Goal: Information Seeking & Learning: Learn about a topic

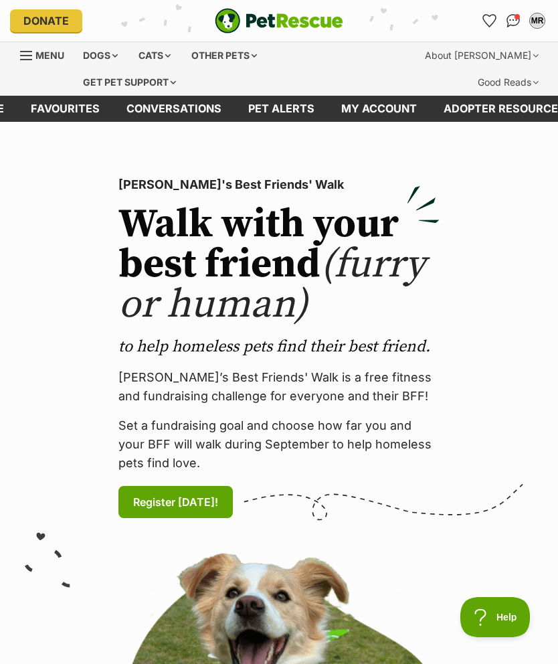
click at [36, 52] on span "Menu" at bounding box center [49, 55] width 29 height 11
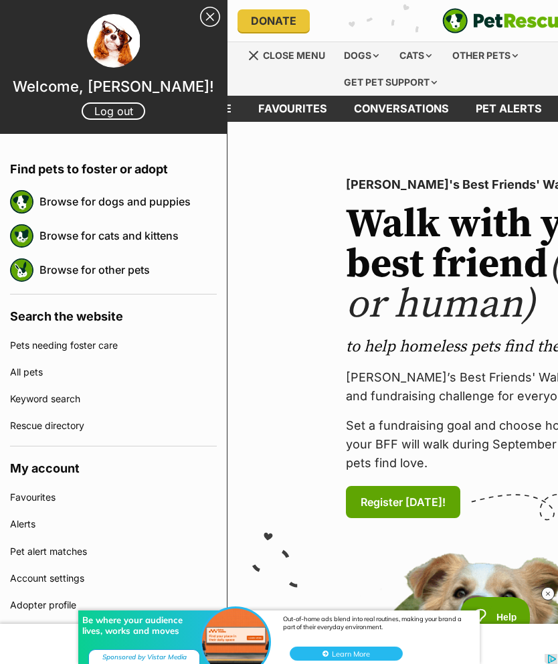
click at [369, 54] on div "Dogs" at bounding box center [362, 55] width 54 height 27
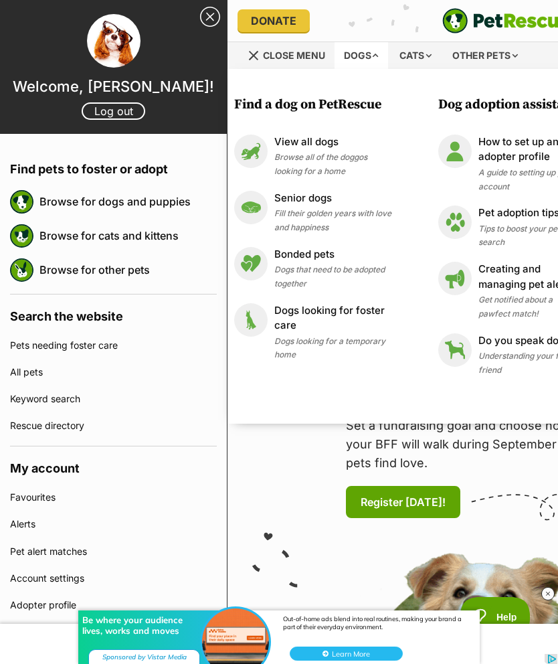
click at [322, 138] on p "View all dogs" at bounding box center [333, 142] width 117 height 15
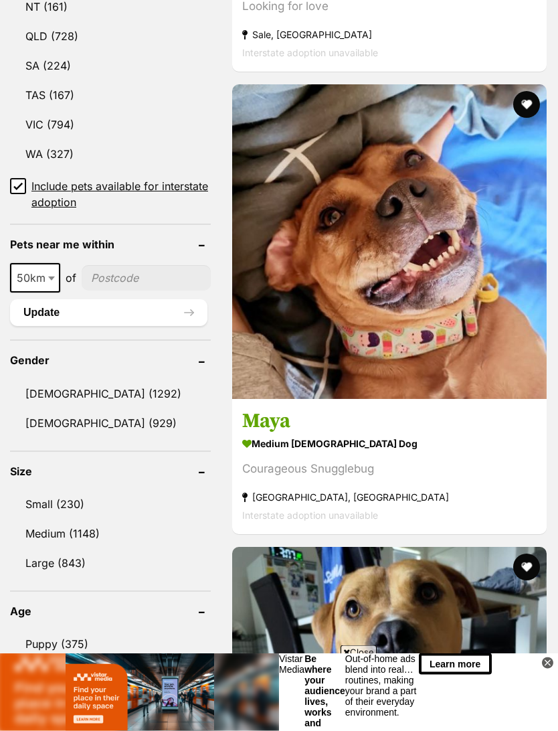
scroll to position [943, 0]
click at [83, 409] on link "[DEMOGRAPHIC_DATA] (929)" at bounding box center [110, 423] width 201 height 28
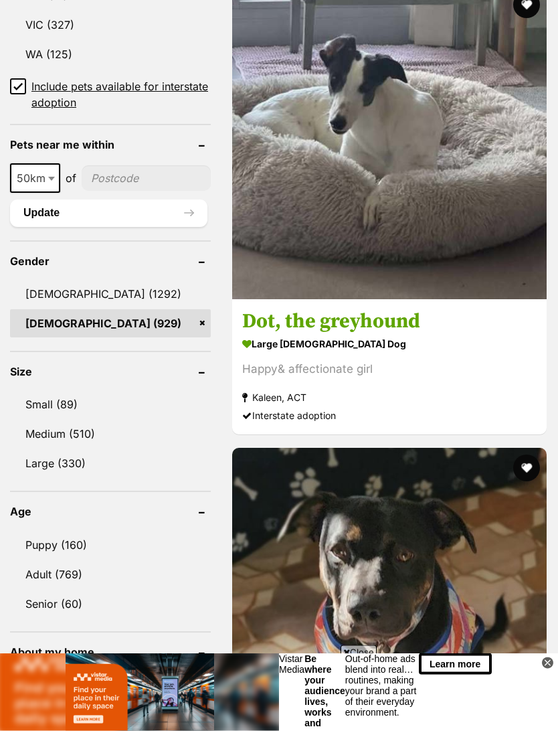
scroll to position [1073, 0]
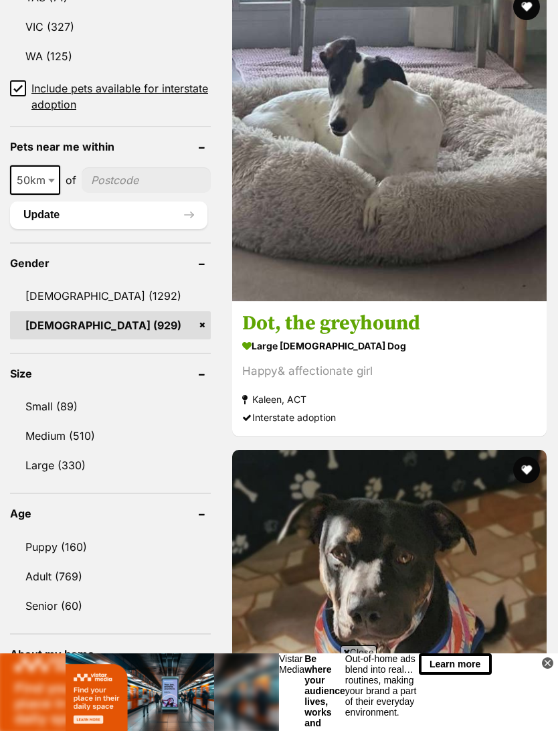
click at [114, 202] on button "Update" at bounding box center [109, 215] width 198 height 27
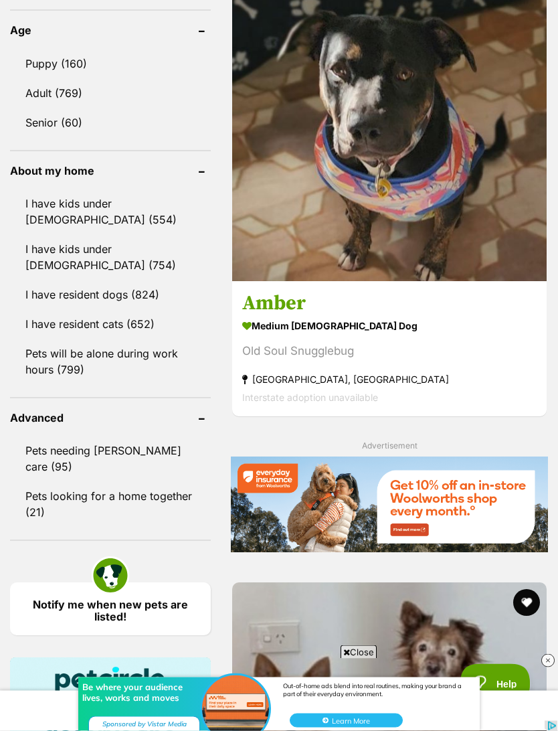
scroll to position [1557, 0]
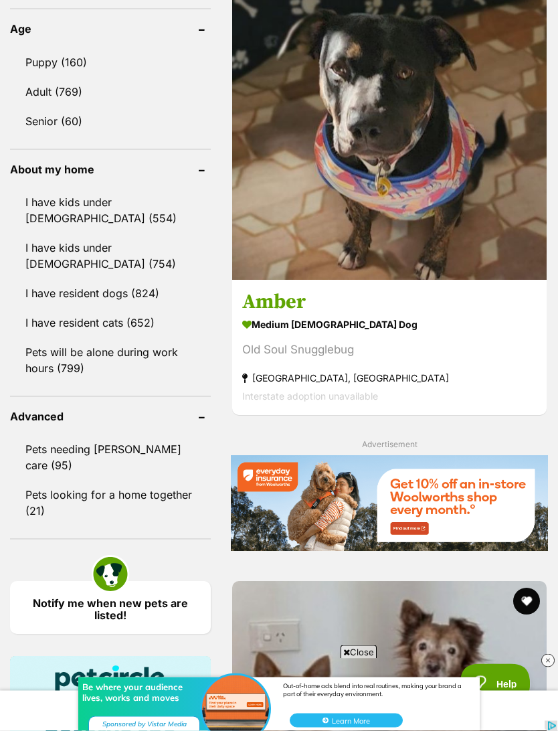
click at [54, 108] on link "Senior (60)" at bounding box center [110, 122] width 201 height 28
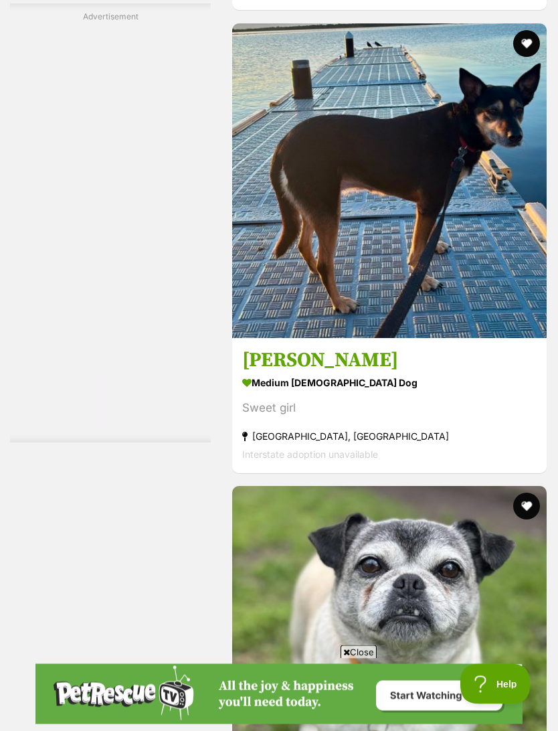
scroll to position [3508, 0]
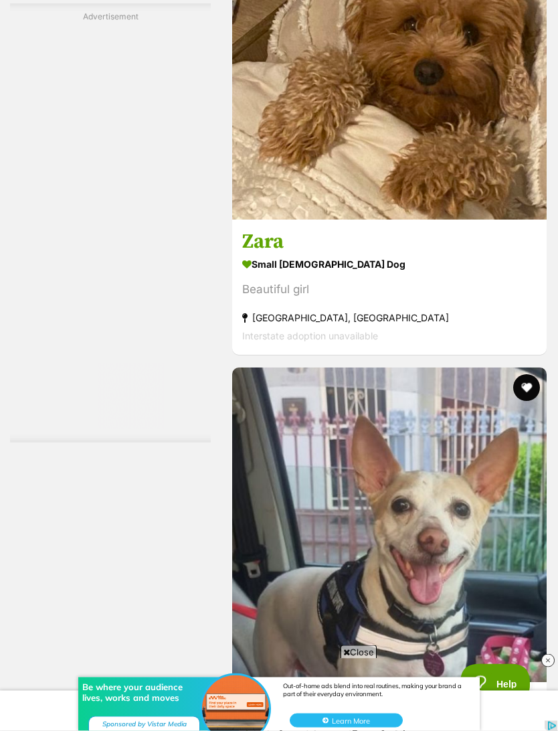
scroll to position [3683, 0]
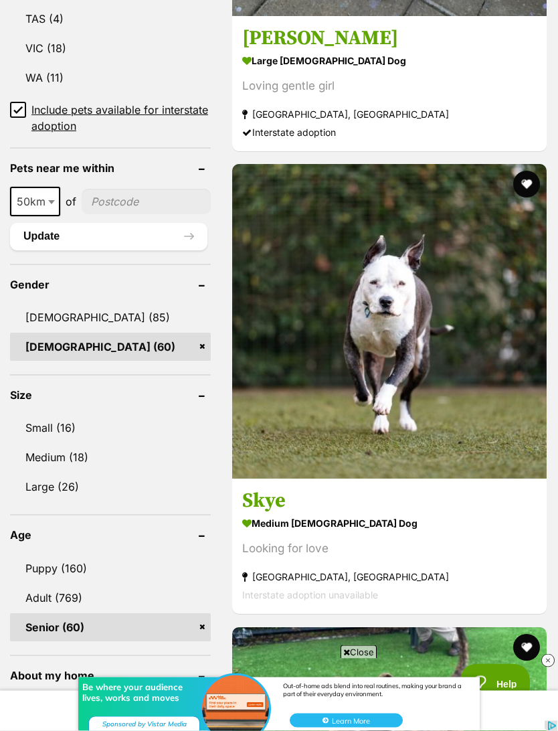
scroll to position [1061, 0]
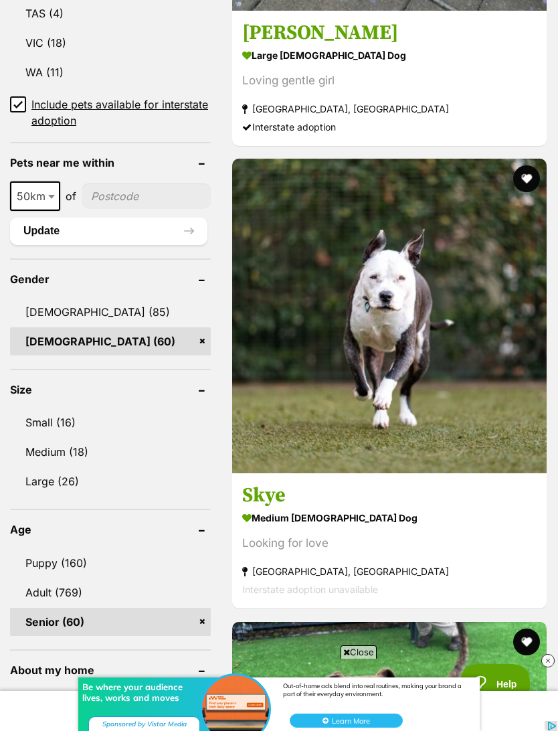
click at [37, 408] on link "Small (16)" at bounding box center [110, 422] width 201 height 28
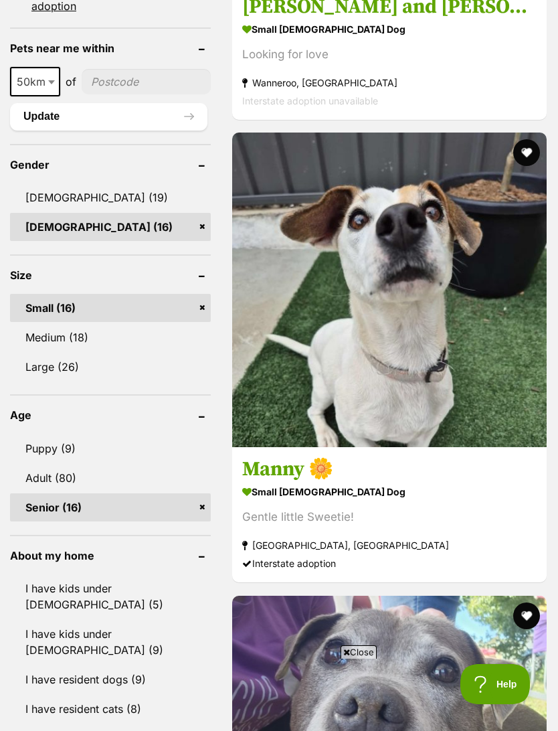
click at [66, 435] on link "Puppy (9)" at bounding box center [110, 449] width 201 height 28
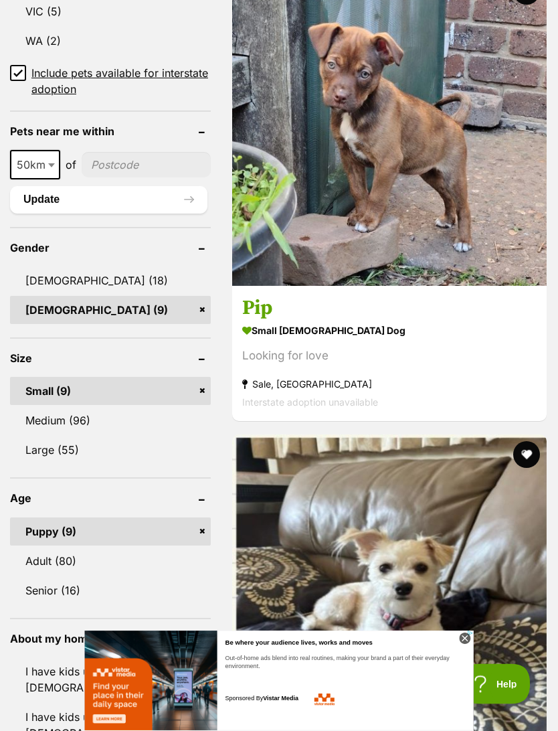
scroll to position [1128, 0]
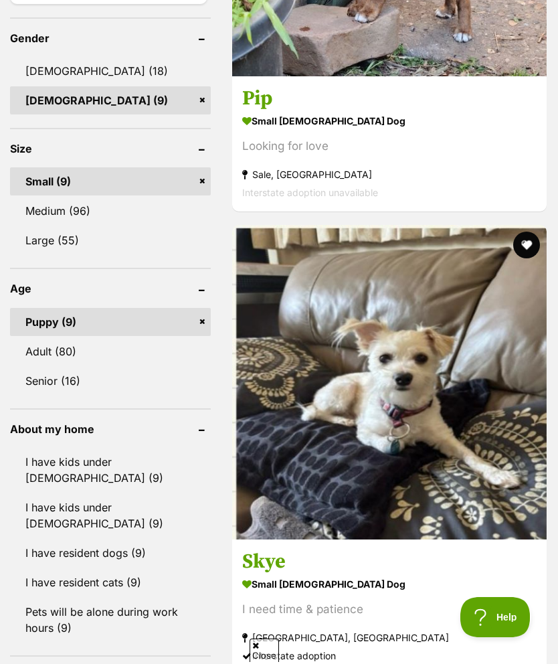
scroll to position [1314, 0]
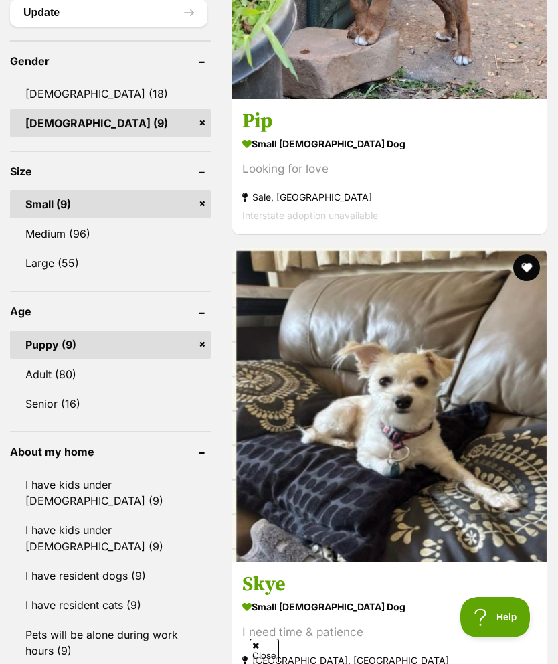
click at [37, 360] on link "Adult (80)" at bounding box center [110, 374] width 201 height 28
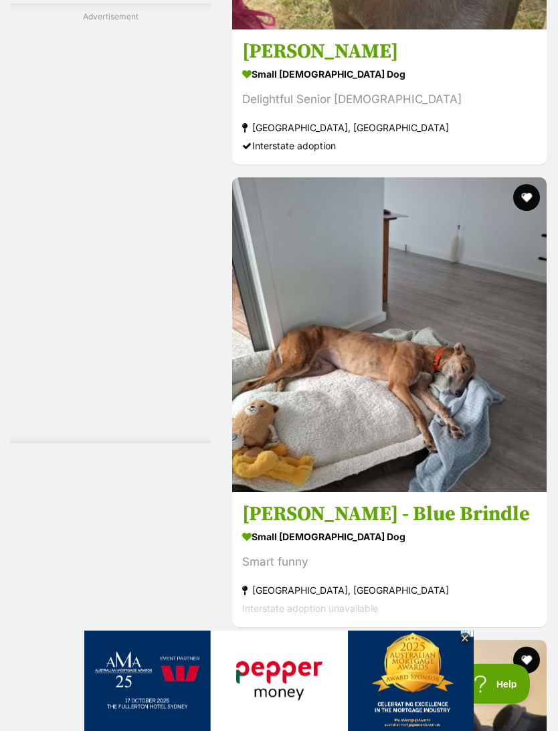
scroll to position [3389, 0]
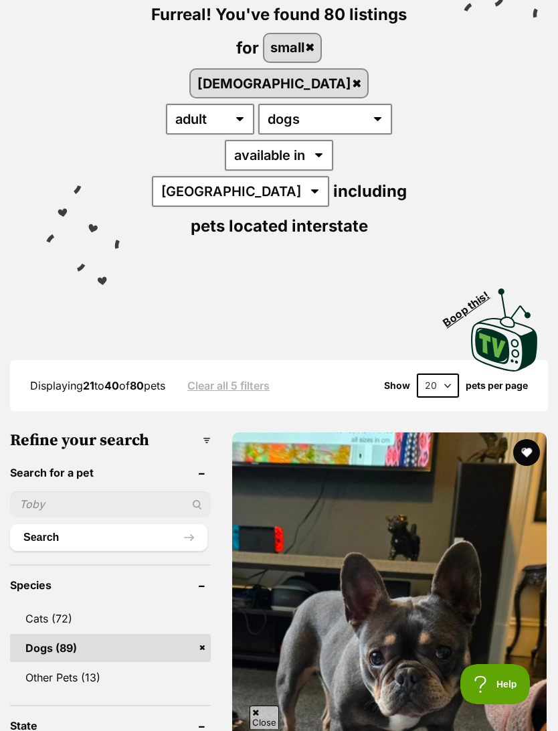
click at [341, 491] on img at bounding box center [389, 590] width 315 height 315
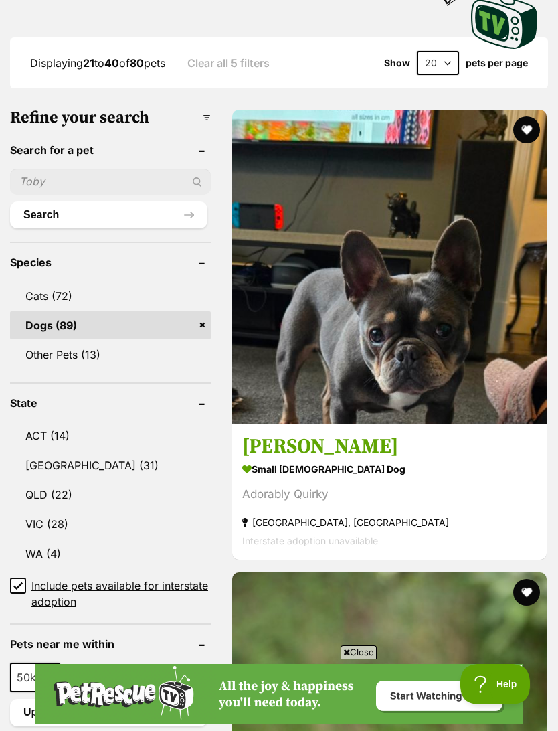
click at [512, 572] on img at bounding box center [389, 729] width 315 height 315
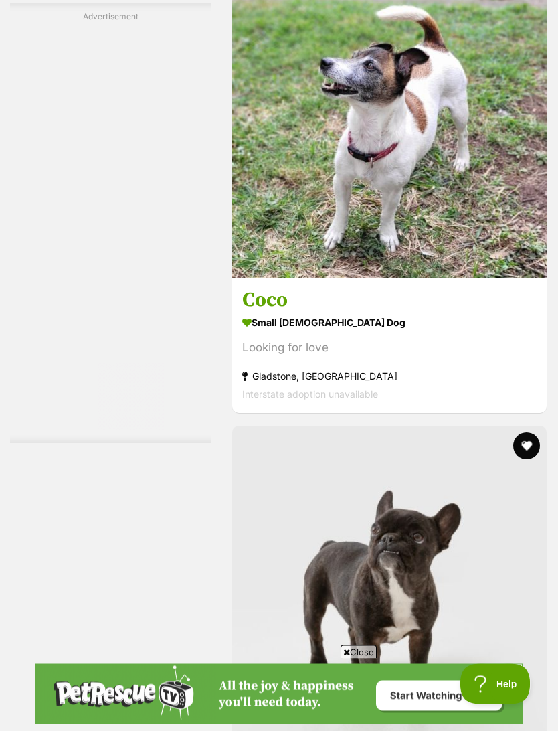
scroll to position [3604, 0]
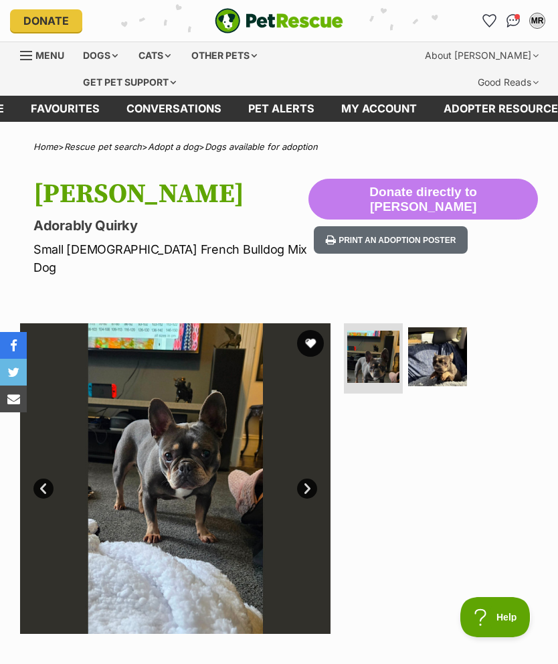
click at [443, 350] on img at bounding box center [437, 356] width 59 height 59
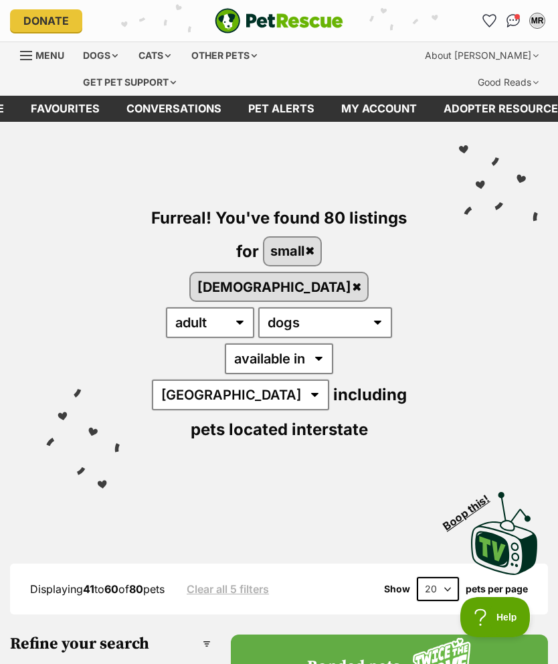
click at [489, 23] on icon "Favourites" at bounding box center [489, 21] width 13 height 12
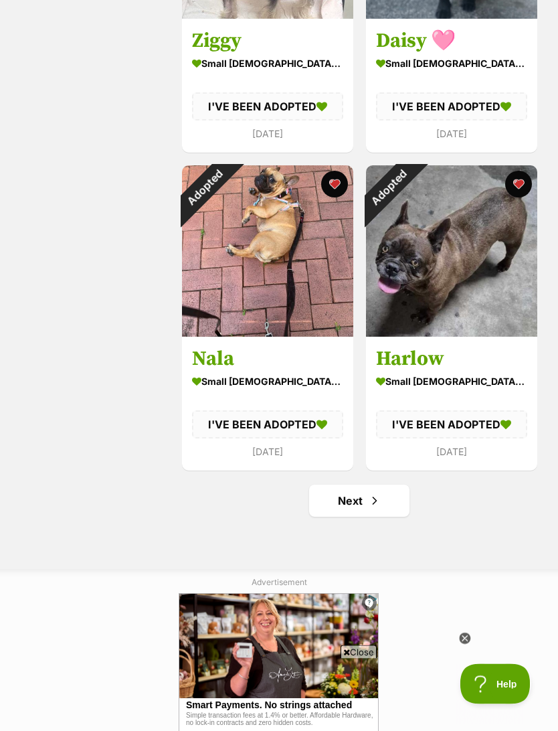
scroll to position [3005, 0]
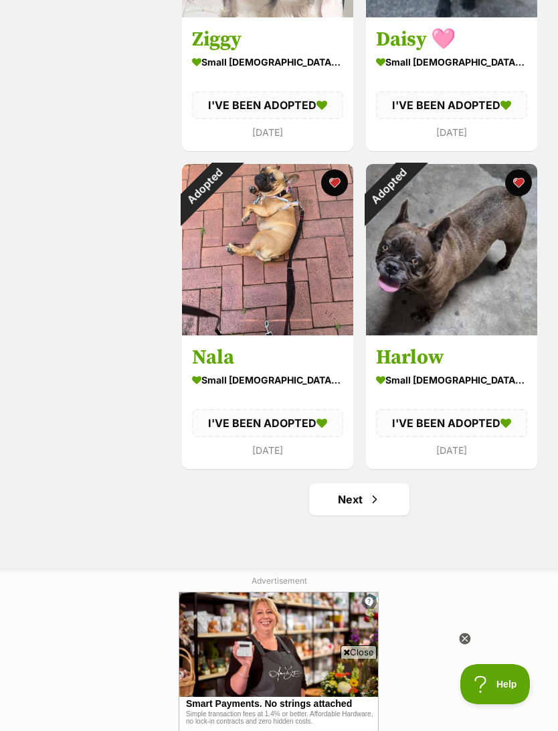
click at [394, 509] on link "Next" at bounding box center [359, 499] width 100 height 32
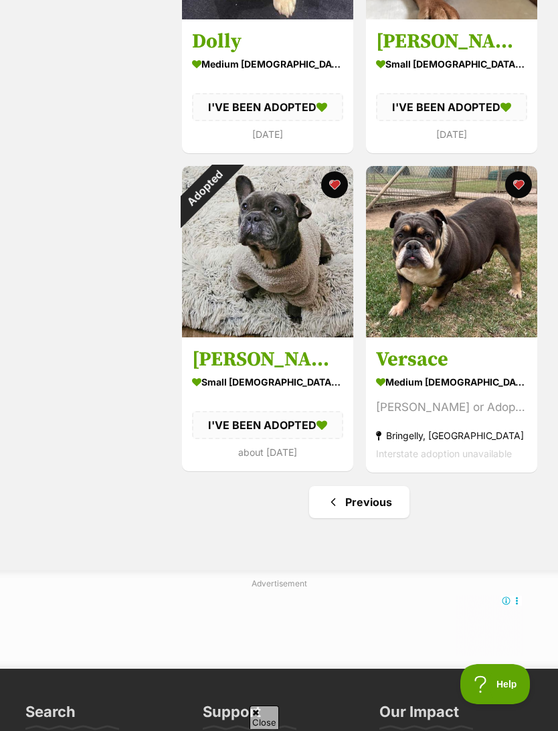
click at [451, 372] on h3 "Versace" at bounding box center [451, 359] width 151 height 25
